Goal: Task Accomplishment & Management: Complete application form

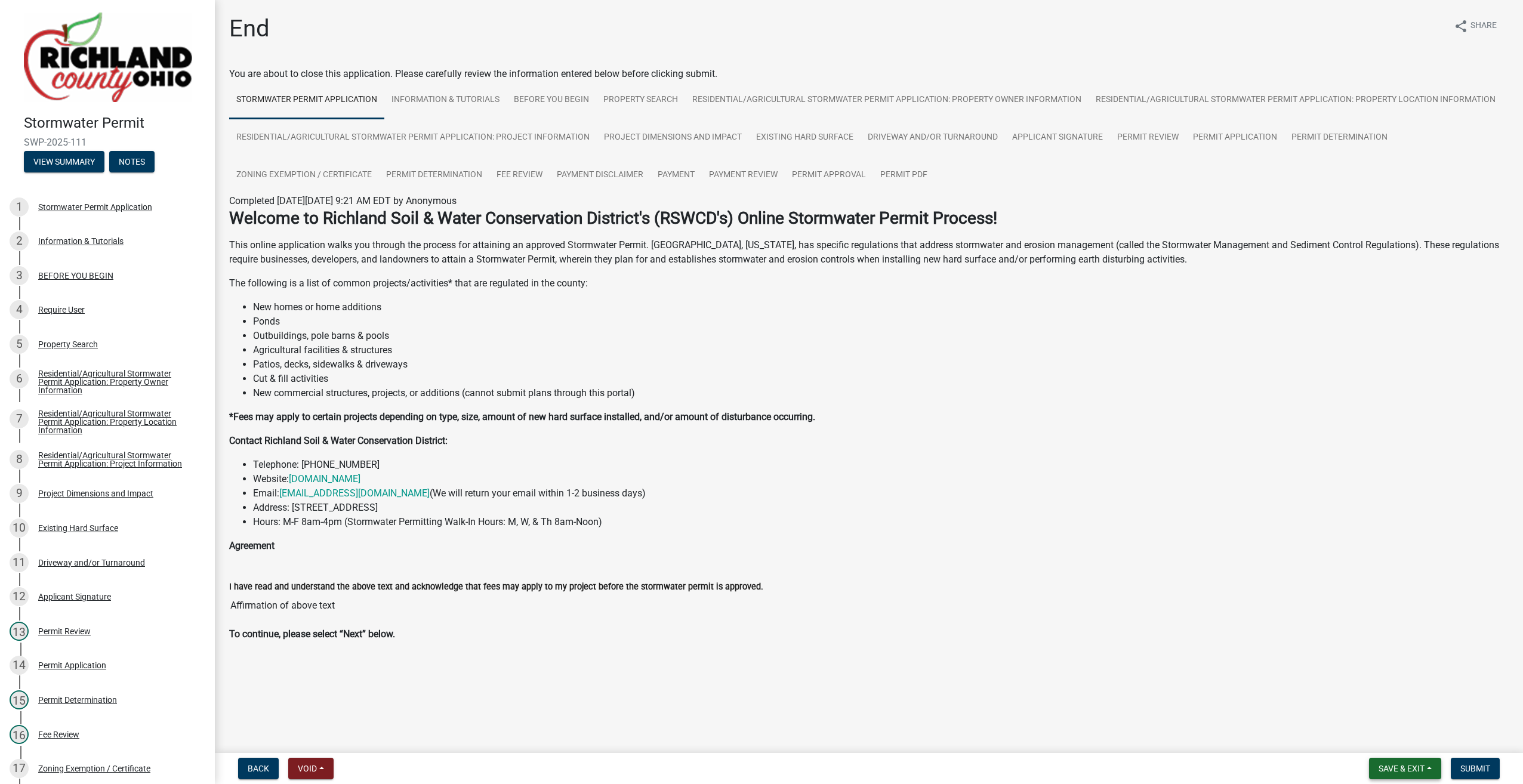
click at [1416, 766] on span "Save & Exit" at bounding box center [1401, 768] width 46 height 9
click at [1384, 739] on button "Save & Exit" at bounding box center [1393, 737] width 95 height 29
click at [753, 396] on li "New commercial structures, projects, or additions (cannot submit plans through …" at bounding box center [881, 392] width 1256 height 14
click at [1401, 620] on div "I have read and understand the above text and acknowledge that fees may apply t…" at bounding box center [869, 594] width 1298 height 64
click at [1179, 701] on main "End share Share You are about to close this application. Please carefully revie…" at bounding box center [869, 374] width 1308 height 748
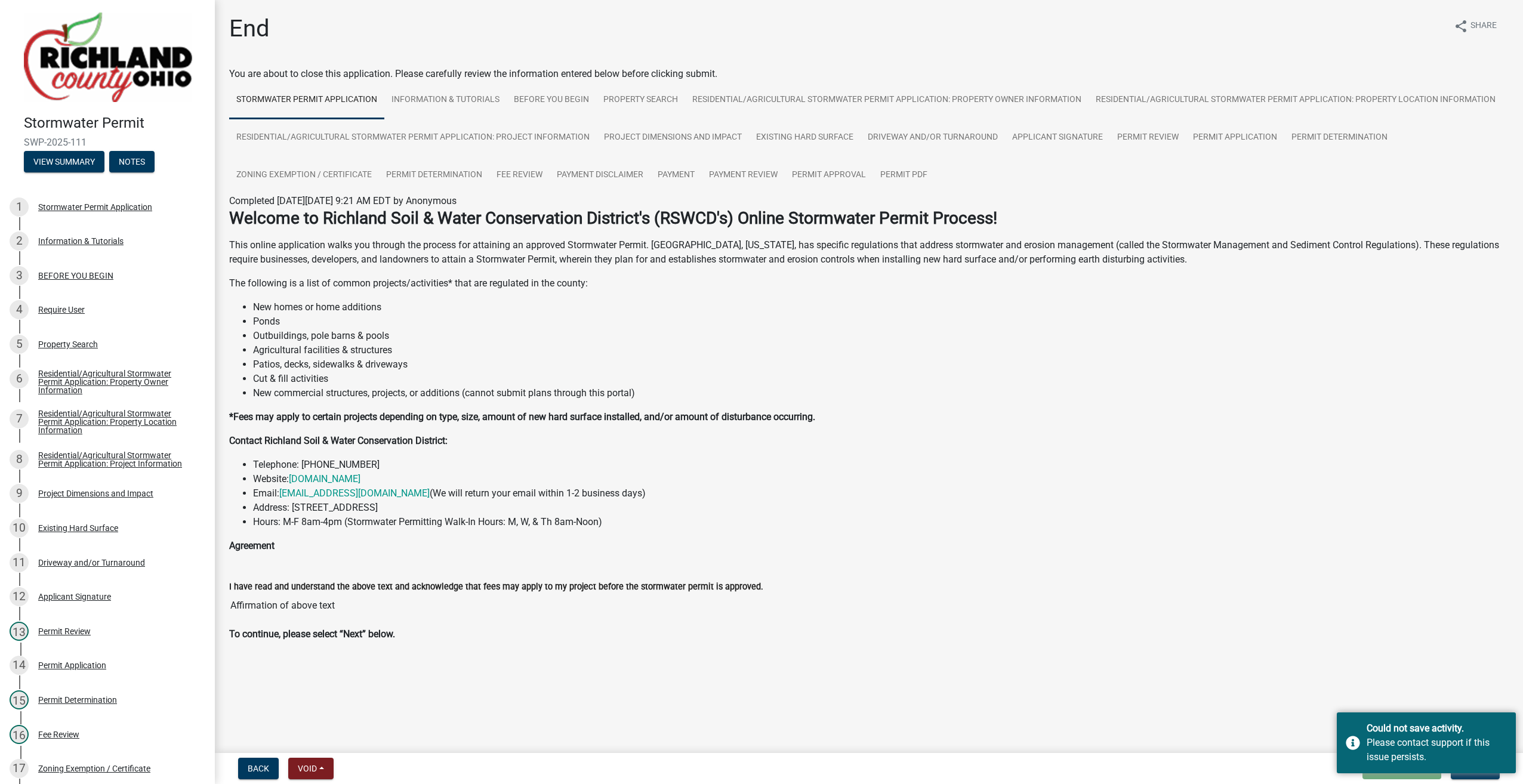
click at [80, 75] on img at bounding box center [108, 57] width 168 height 90
click at [1467, 774] on button "Submit" at bounding box center [1475, 768] width 49 height 21
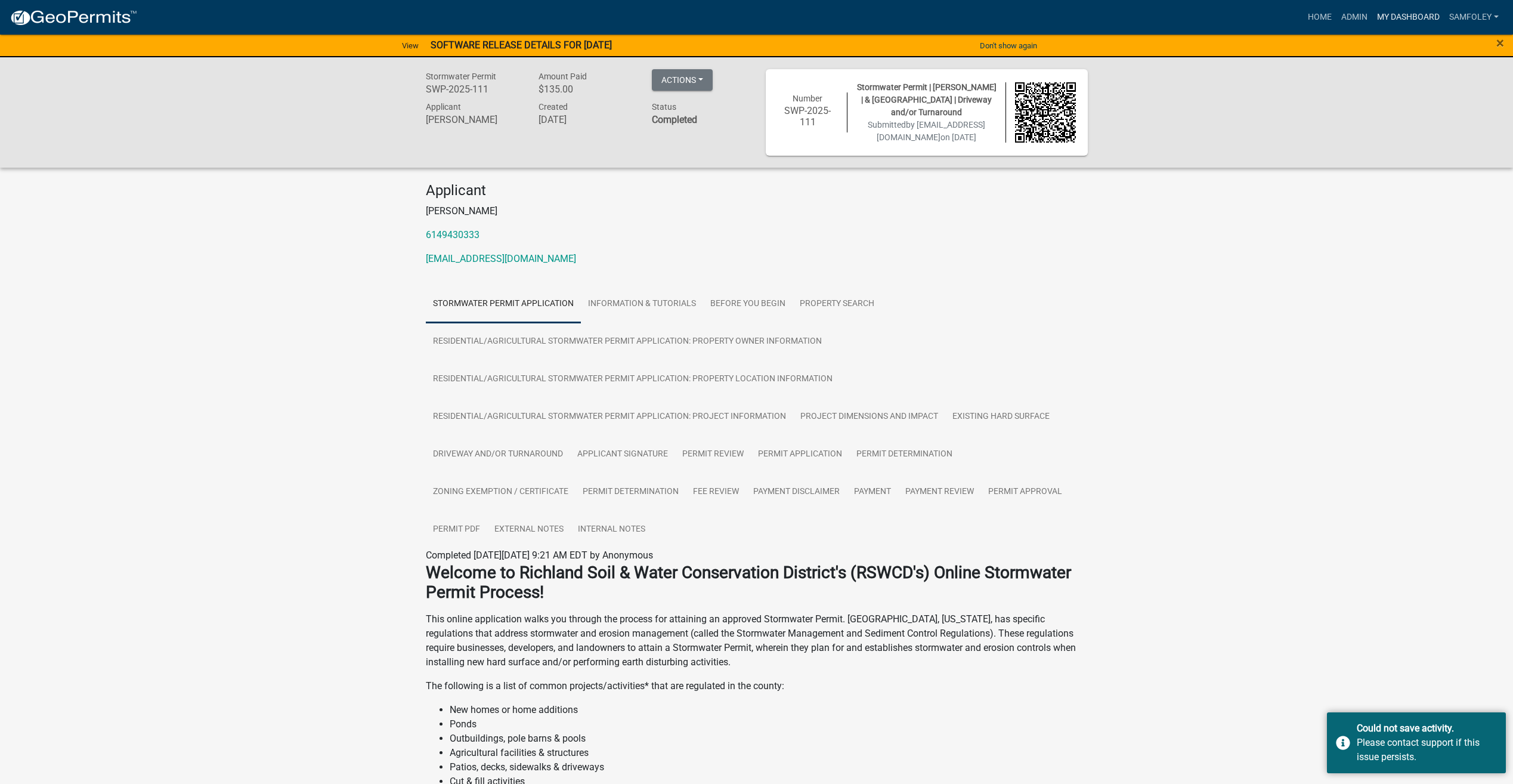
click at [1402, 16] on link "My Dashboard" at bounding box center [1408, 17] width 72 height 22
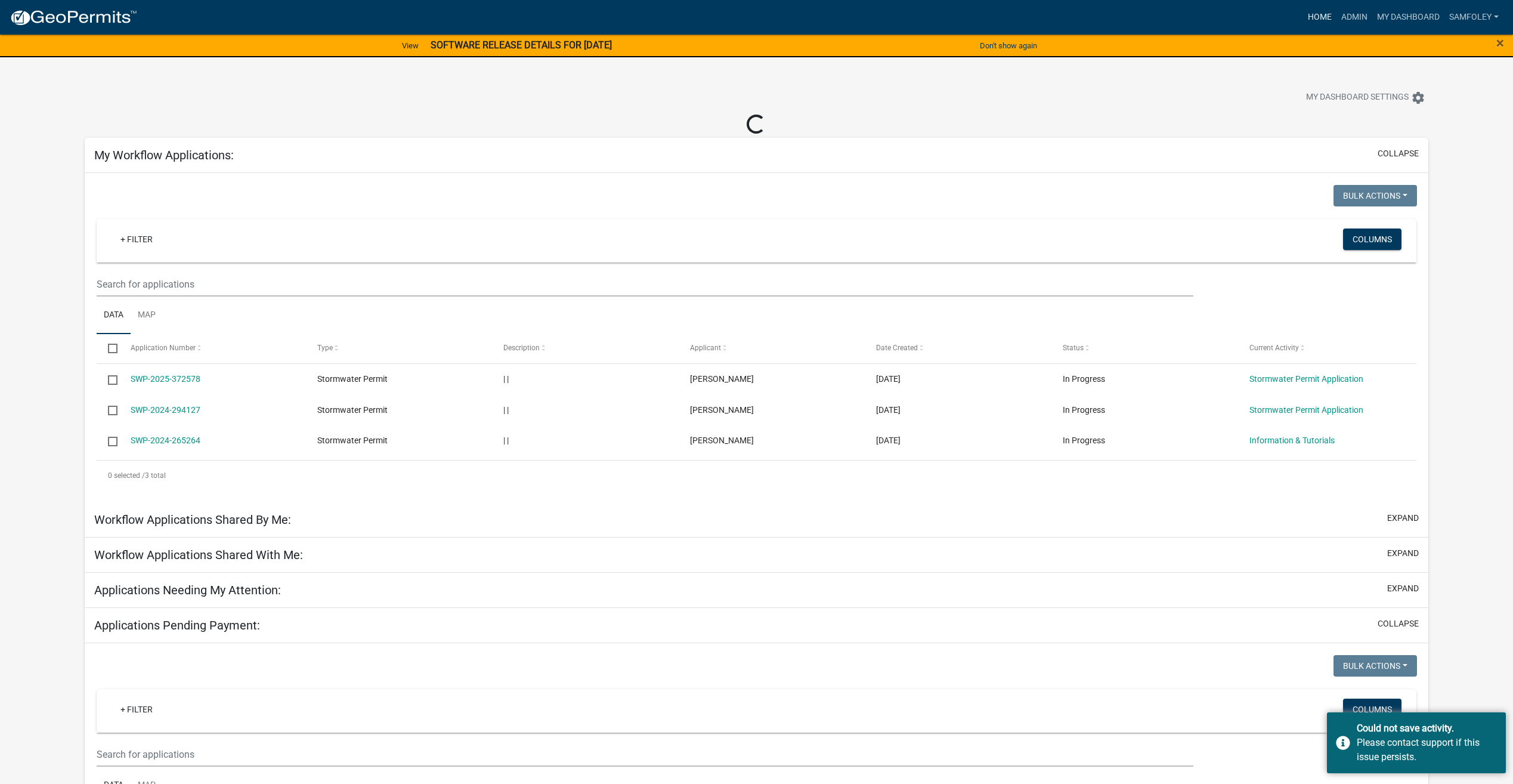
click at [1307, 15] on link "Home" at bounding box center [1320, 17] width 34 height 22
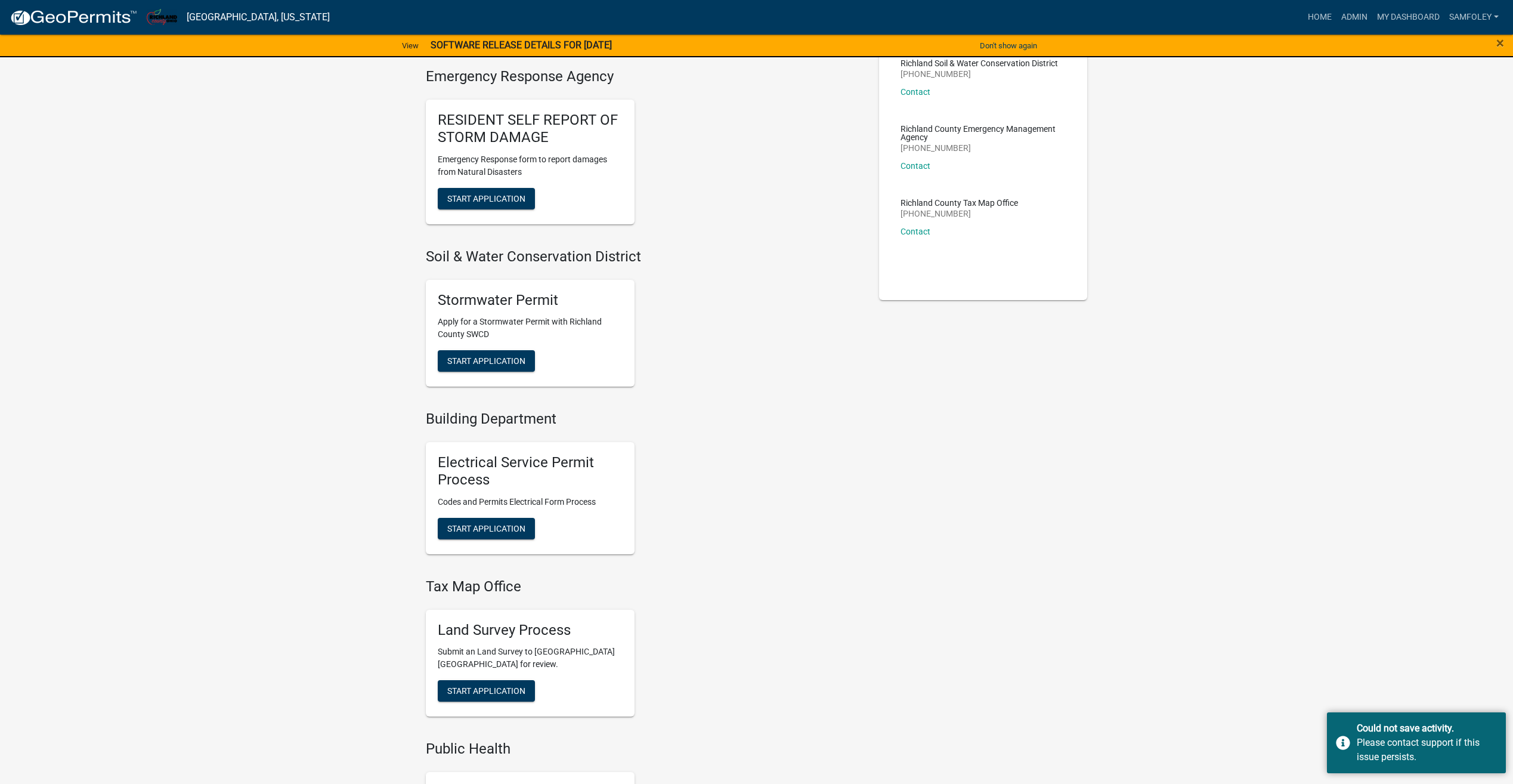
scroll to position [299, 0]
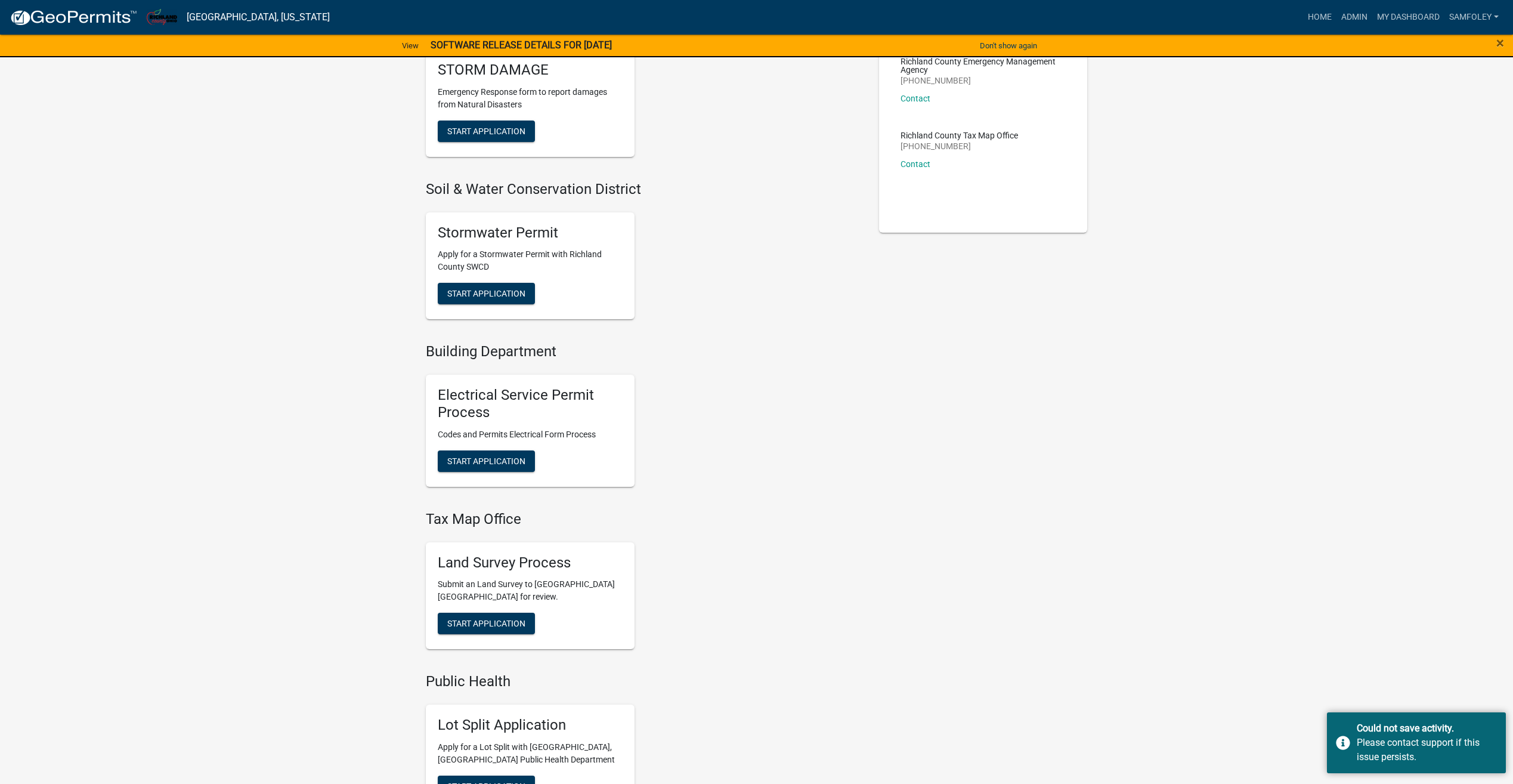
click at [921, 372] on div "Contacts Richland Public Health - Environmental Health [PHONE_NUMBER] Contact […" at bounding box center [983, 366] width 227 height 1131
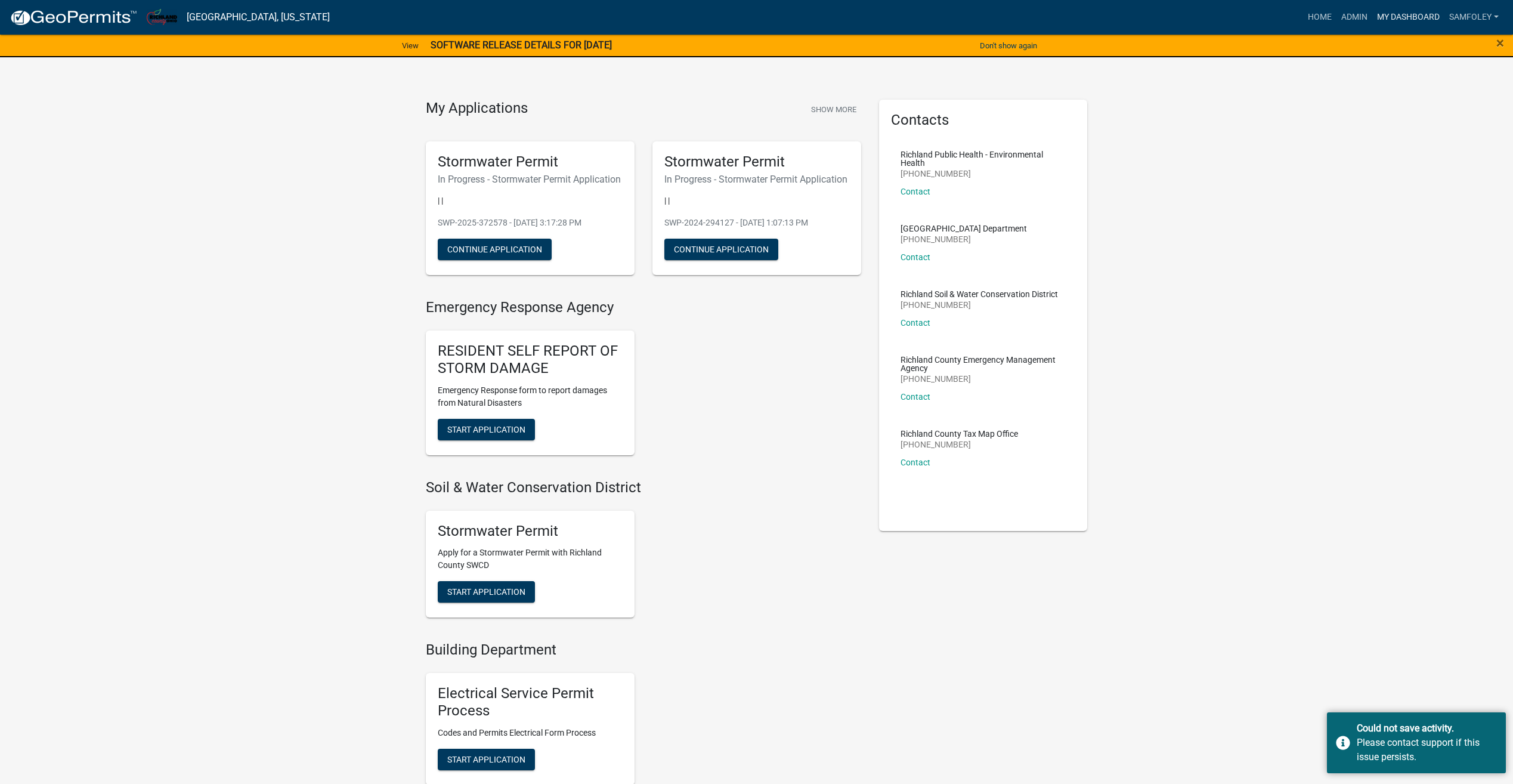
scroll to position [0, 0]
click at [1410, 18] on link "My Dashboard" at bounding box center [1408, 17] width 72 height 22
